Goal: Obtain resource: Download file/media

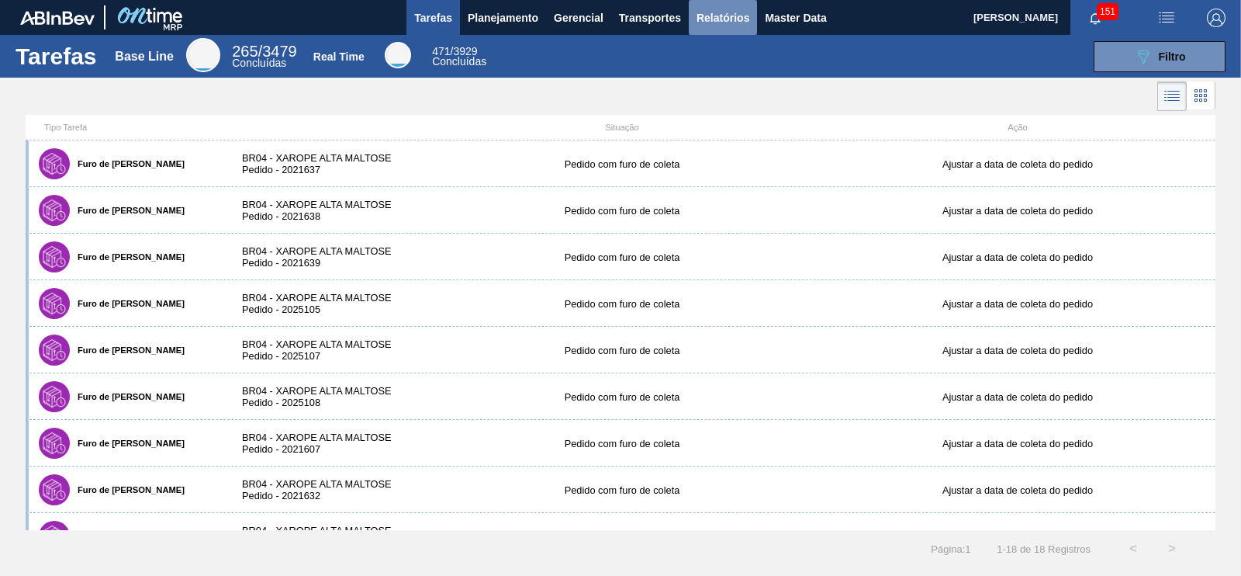
click at [722, 24] on span "Relatórios" at bounding box center [723, 18] width 53 height 19
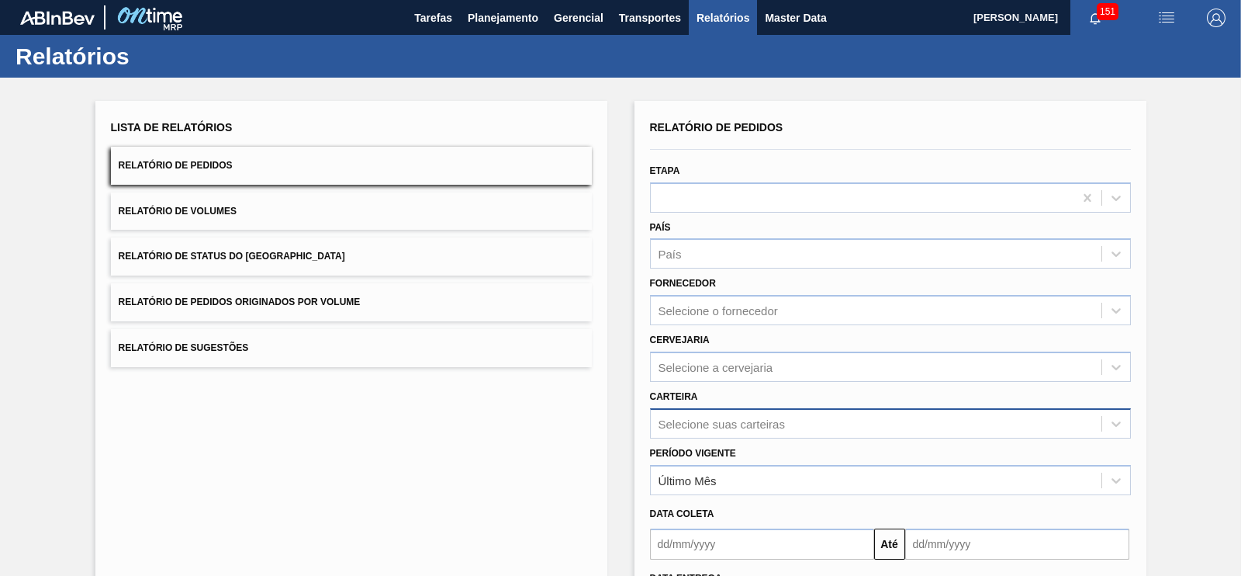
click at [702, 418] on div "Selecione suas carteiras" at bounding box center [890, 423] width 481 height 30
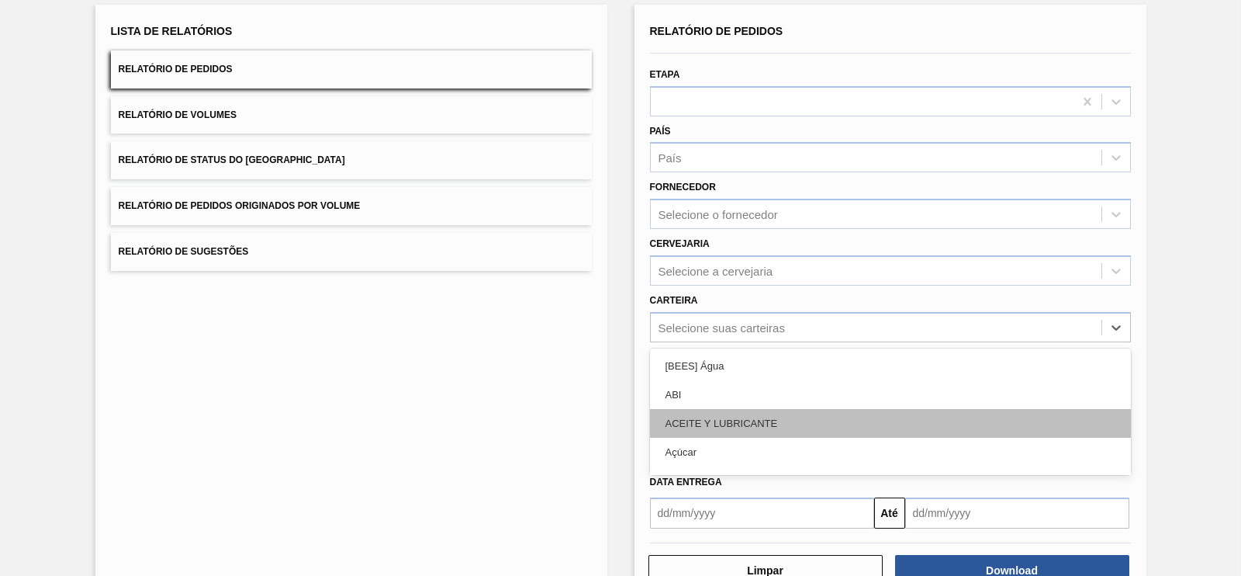
scroll to position [105, 0]
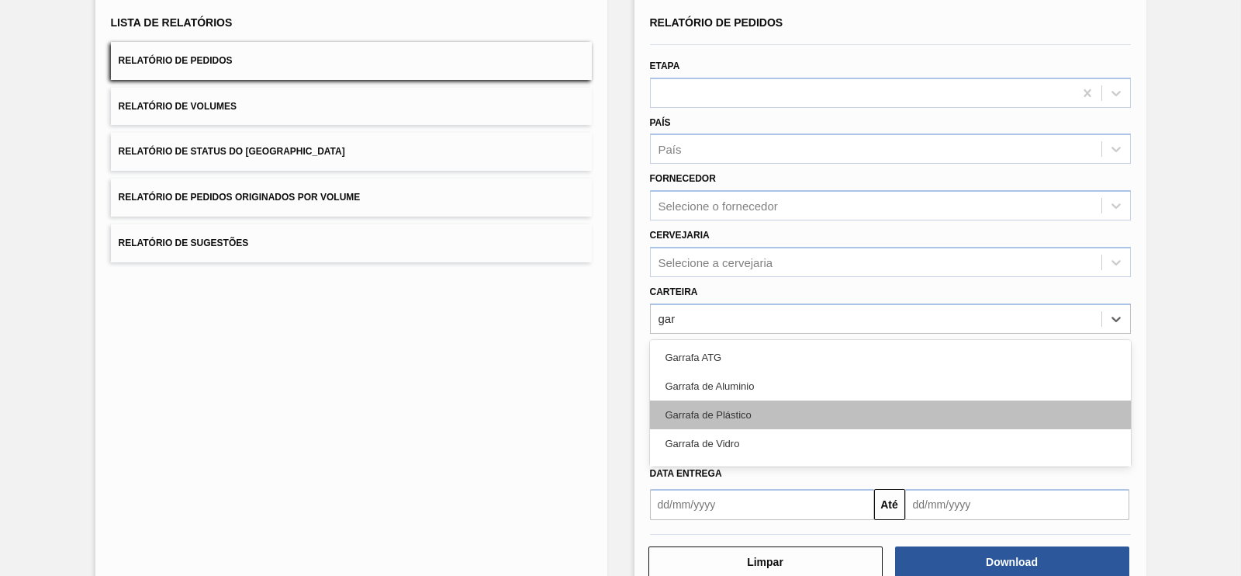
type input "[PERSON_NAME]"
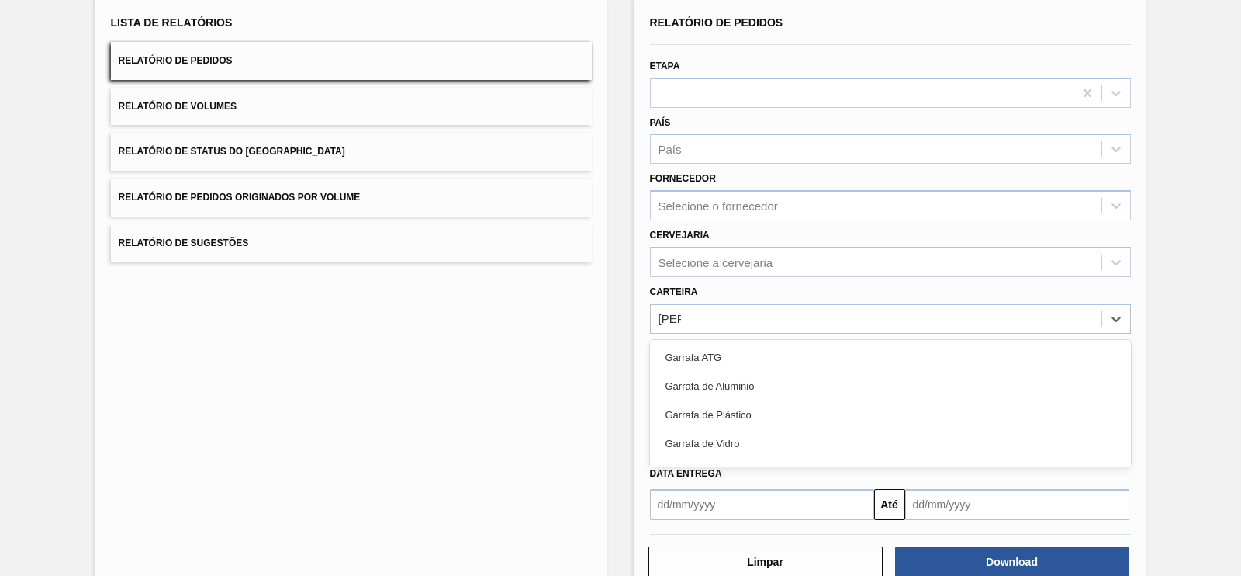
click at [730, 432] on div "Garrafa de Vidro" at bounding box center [890, 443] width 481 height 29
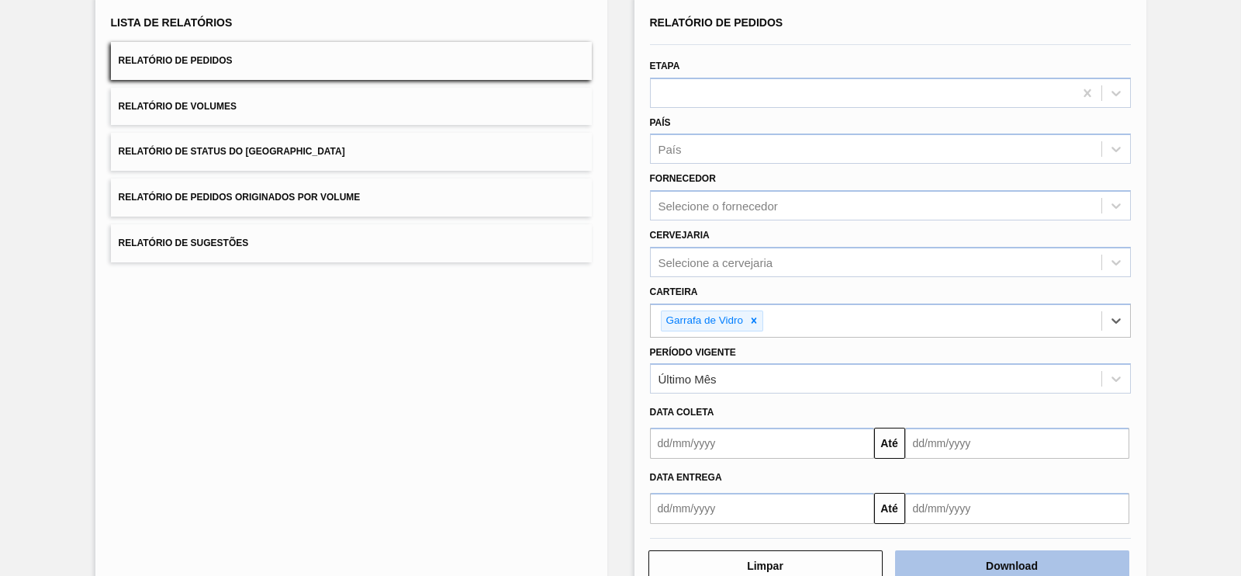
click at [954, 556] on button "Download" at bounding box center [1012, 565] width 234 height 31
click at [282, 143] on button "Relatório de Status do [GEOGRAPHIC_DATA]" at bounding box center [351, 152] width 481 height 38
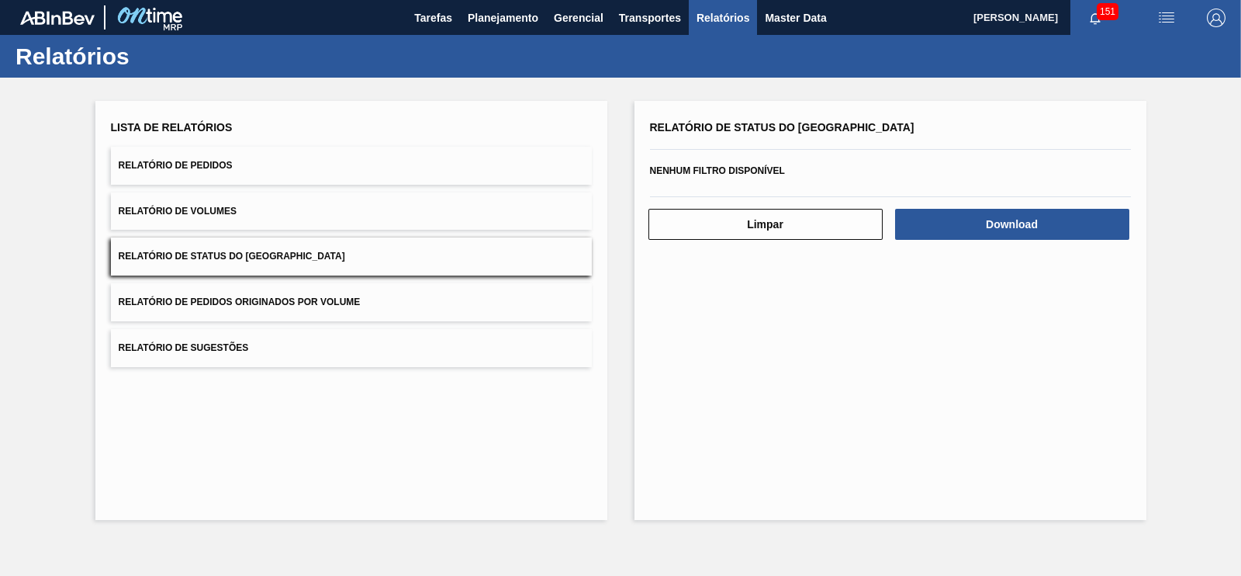
click at [320, 293] on button "Relatório de Pedidos Originados por Volume" at bounding box center [351, 302] width 481 height 38
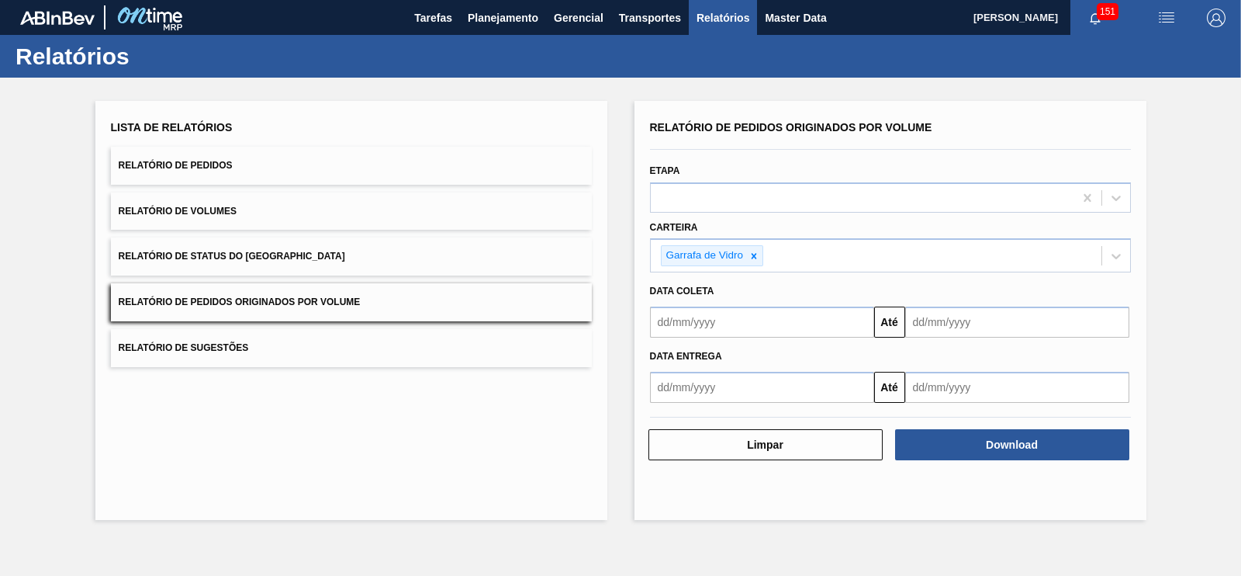
click at [855, 322] on input "text" at bounding box center [762, 321] width 224 height 31
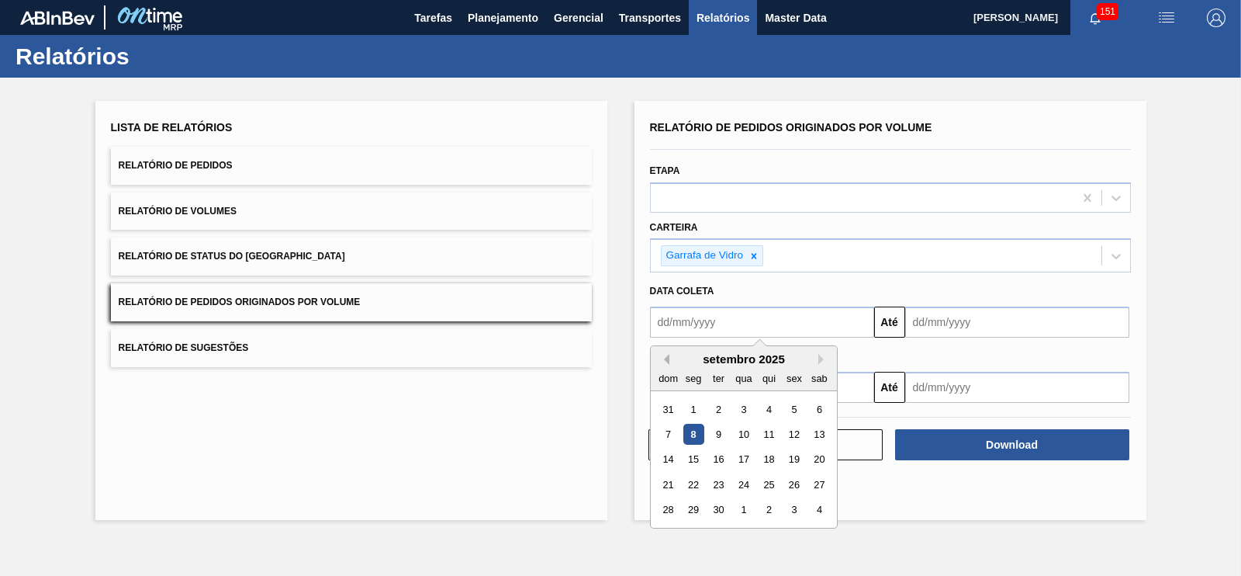
click at [667, 355] on button "Previous Month" at bounding box center [664, 359] width 11 height 11
click at [791, 407] on div "1" at bounding box center [794, 409] width 21 height 21
type input "[DATE]"
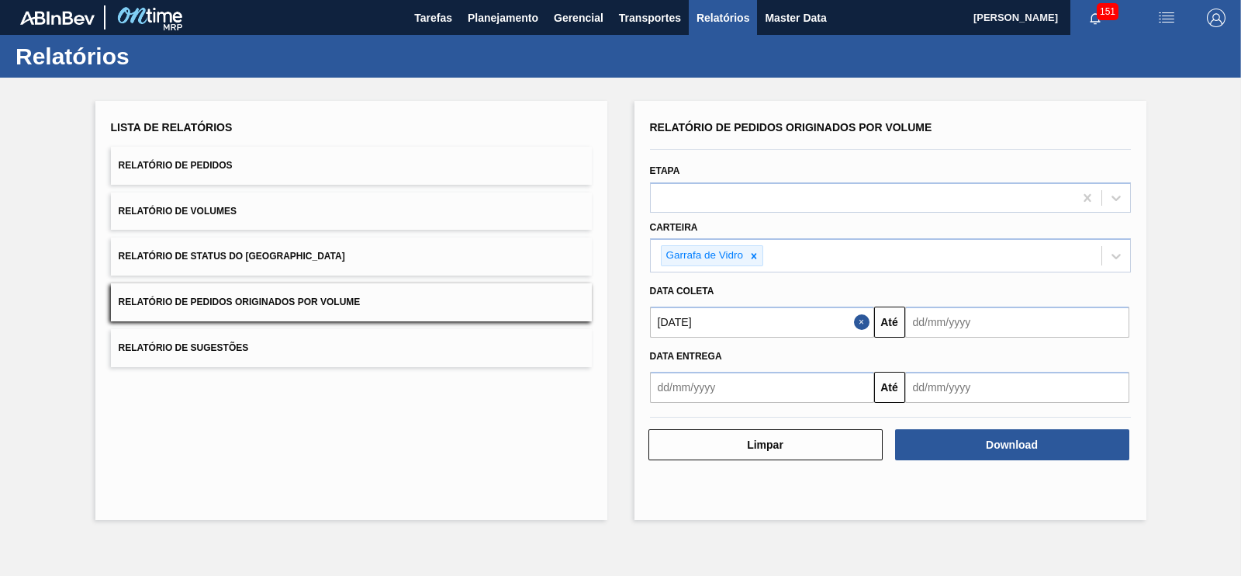
click at [978, 320] on input "text" at bounding box center [1017, 321] width 224 height 31
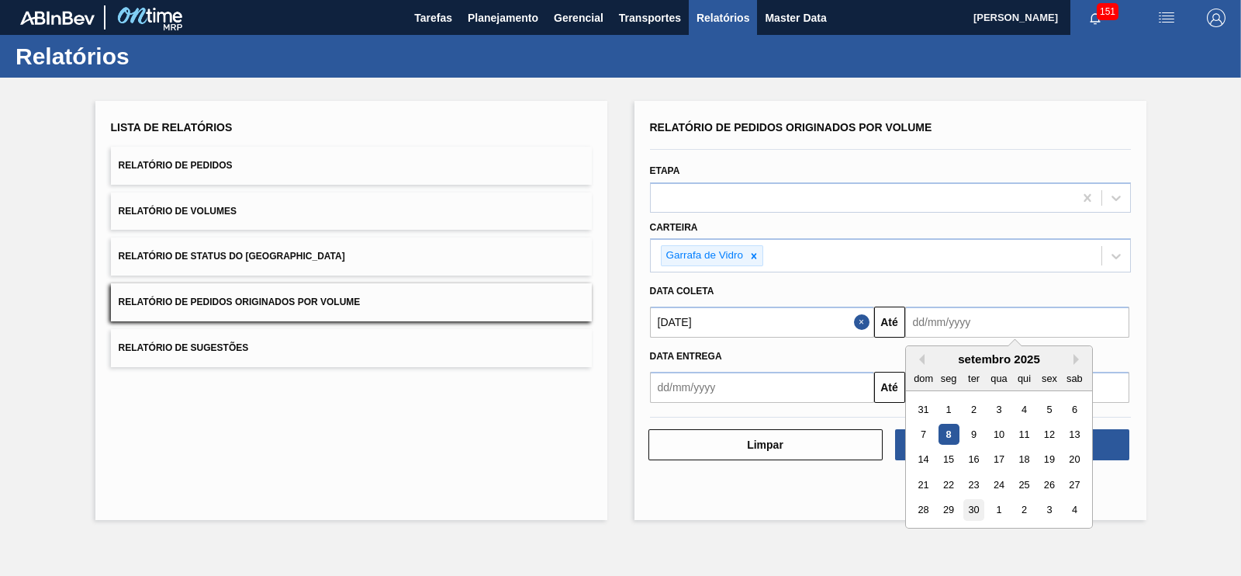
click at [971, 506] on div "30" at bounding box center [973, 510] width 21 height 21
type input "[DATE]"
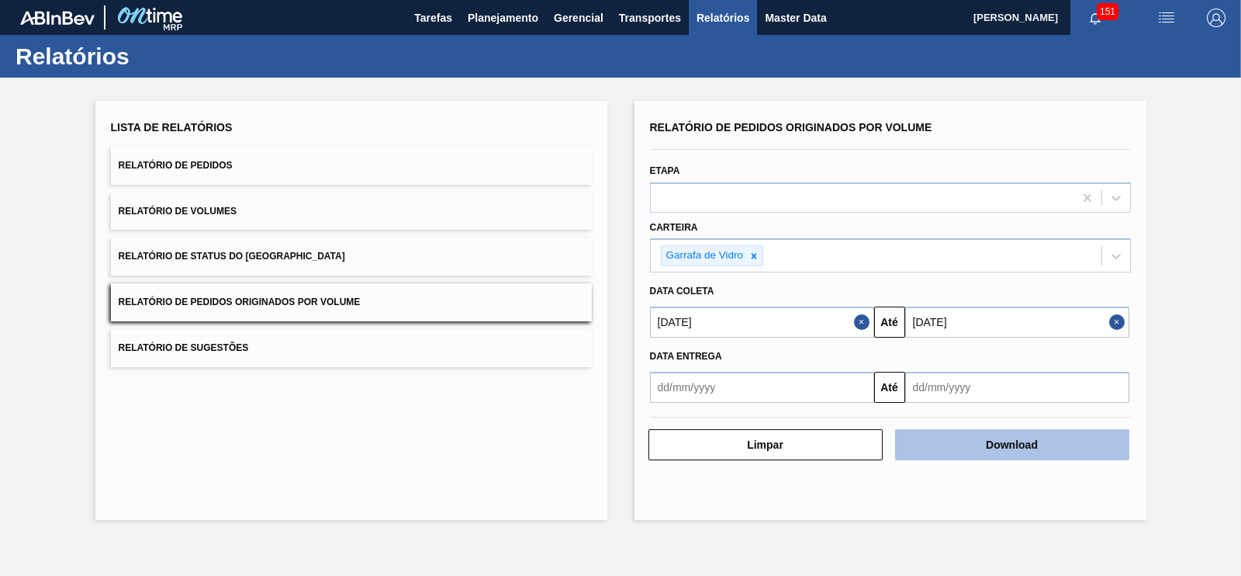
click at [963, 444] on button "Download" at bounding box center [1012, 444] width 234 height 31
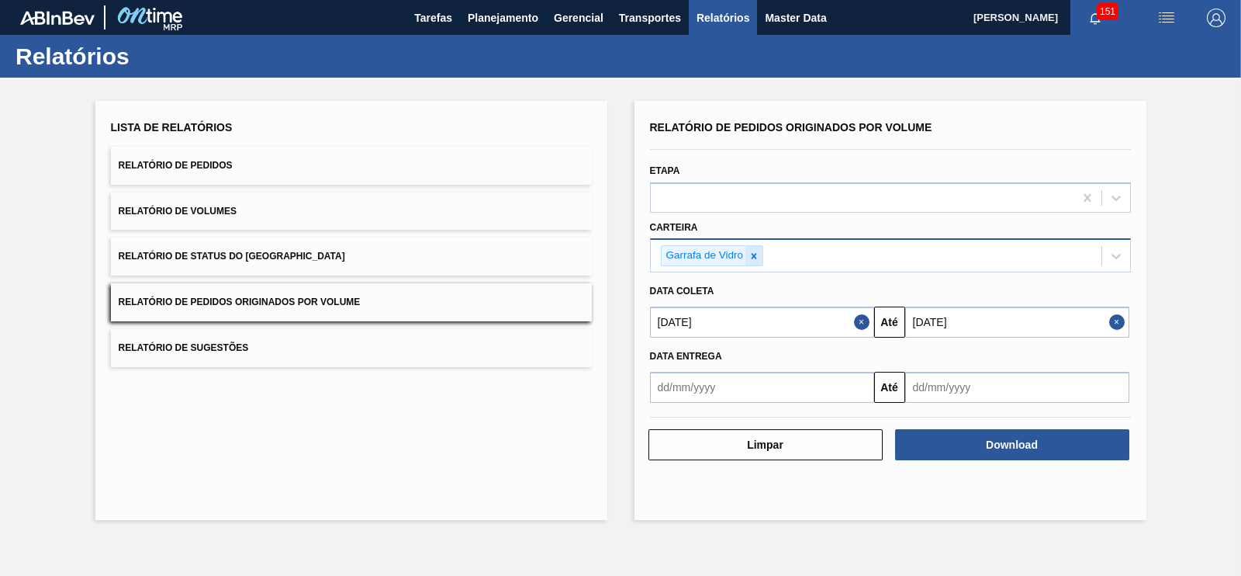
click at [750, 254] on icon at bounding box center [754, 256] width 11 height 11
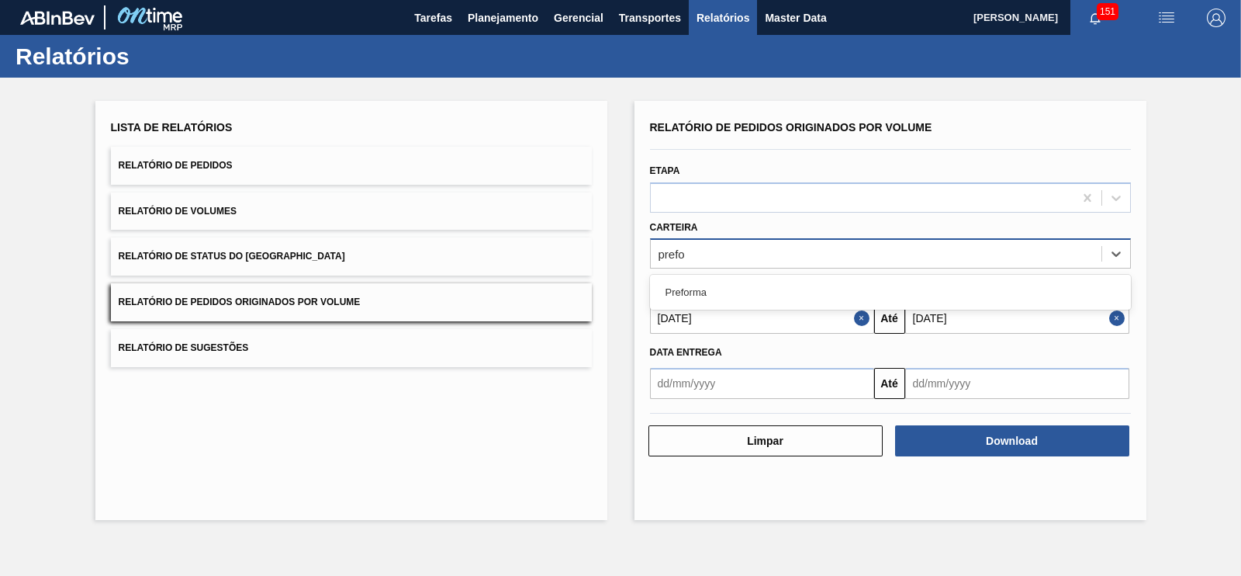
type input "prefor"
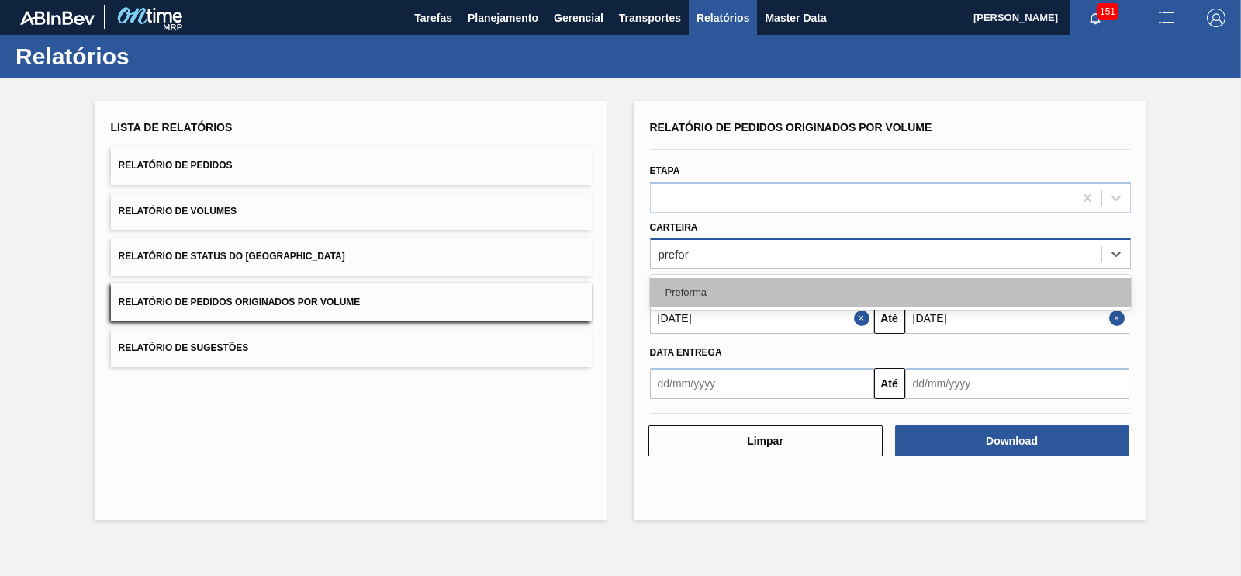
click at [701, 288] on div "Preforma" at bounding box center [890, 292] width 481 height 29
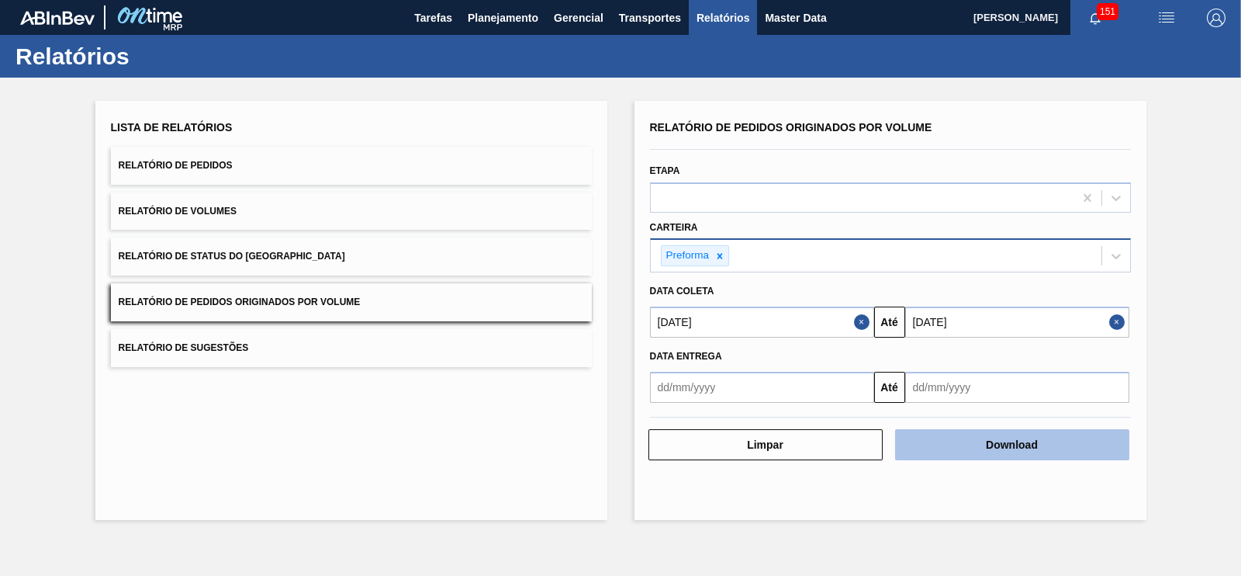
click at [970, 445] on button "Download" at bounding box center [1012, 444] width 234 height 31
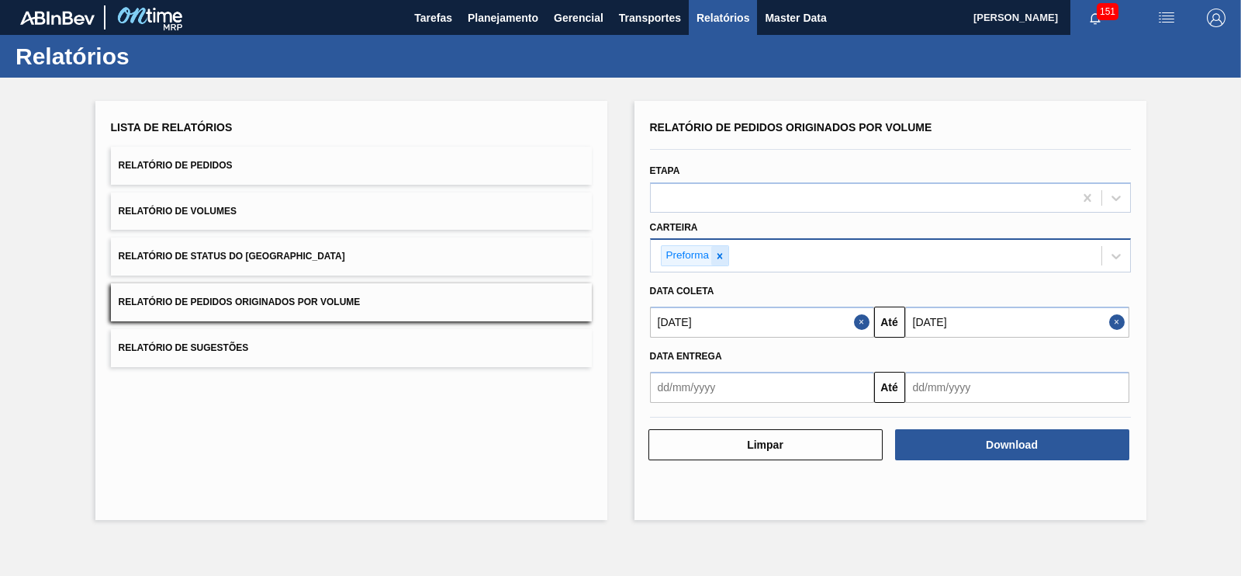
click at [728, 254] on div at bounding box center [719, 255] width 17 height 19
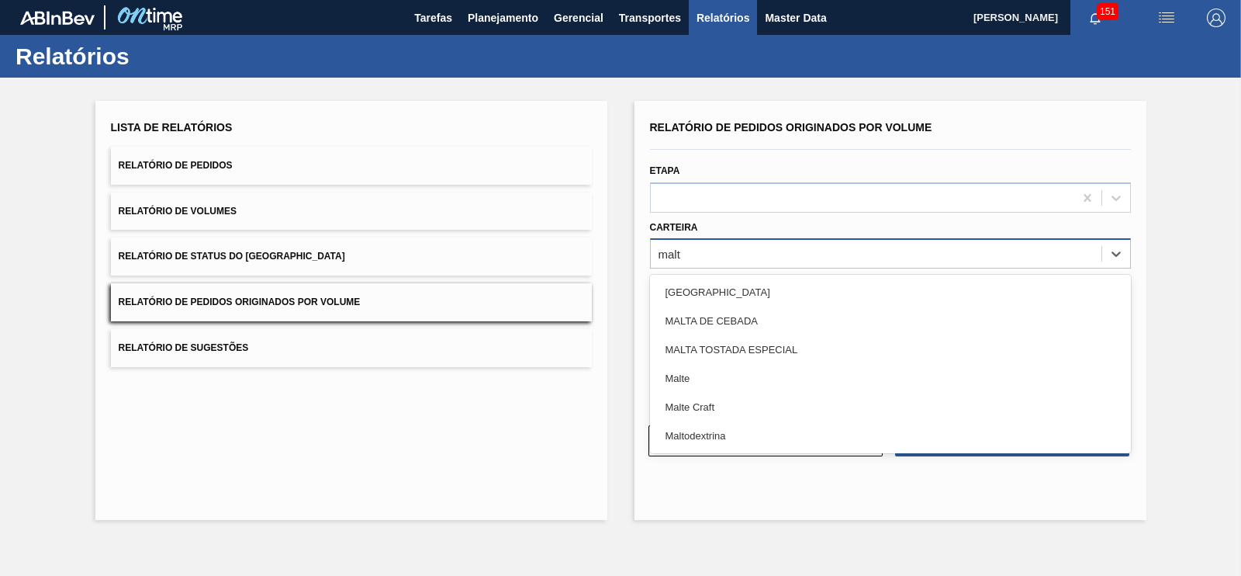
type input "malte"
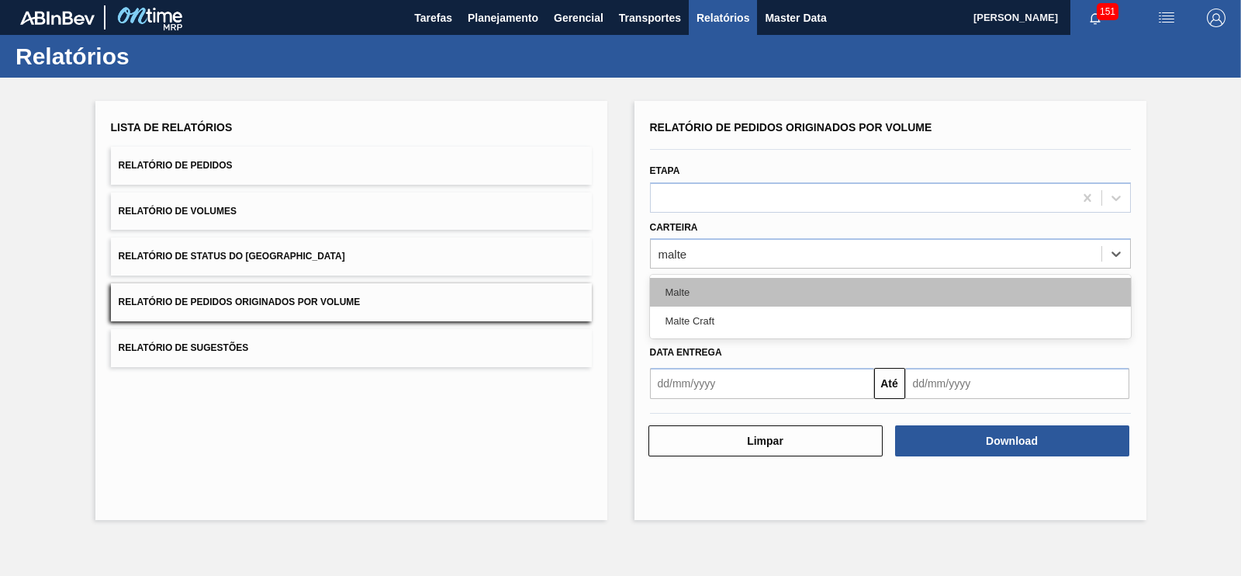
click at [691, 292] on div "Malte" at bounding box center [890, 292] width 481 height 29
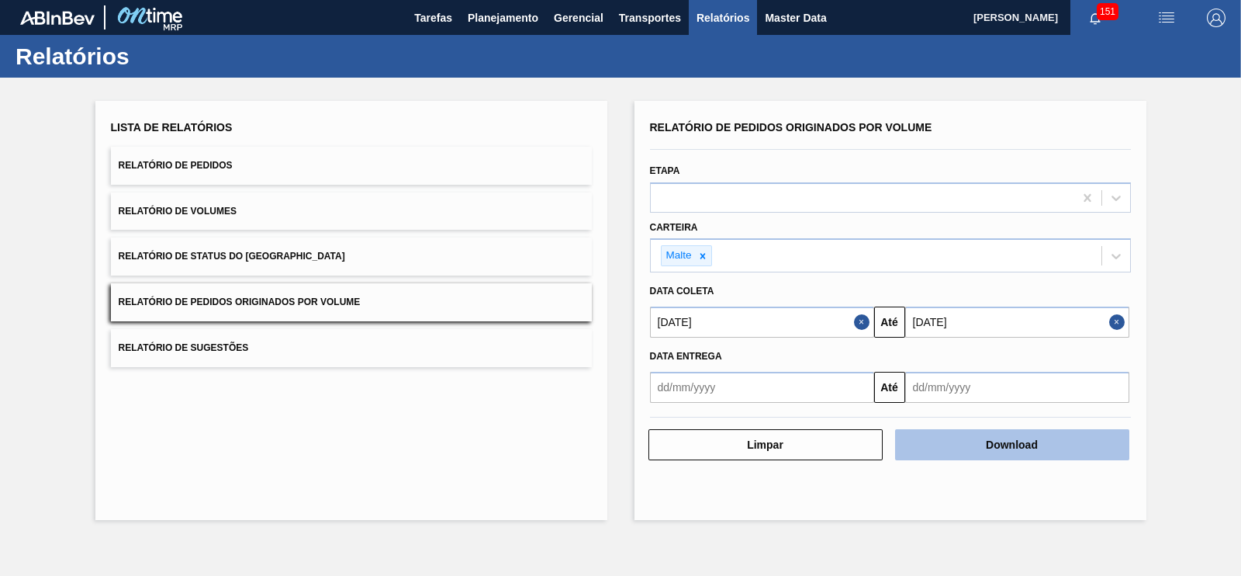
click at [1009, 444] on button "Download" at bounding box center [1012, 444] width 234 height 31
